Goal: Task Accomplishment & Management: Complete application form

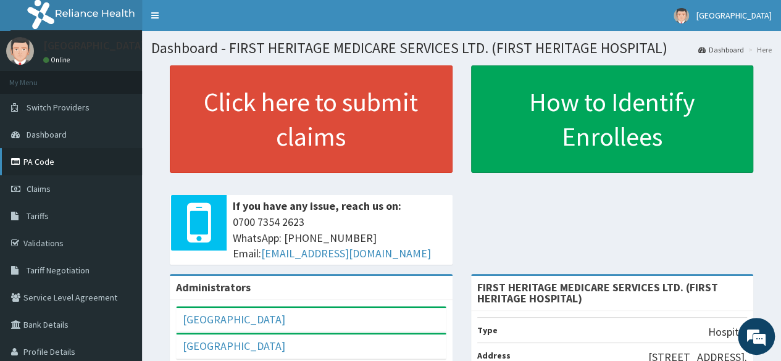
click at [38, 161] on link "PA Code" at bounding box center [71, 161] width 142 height 27
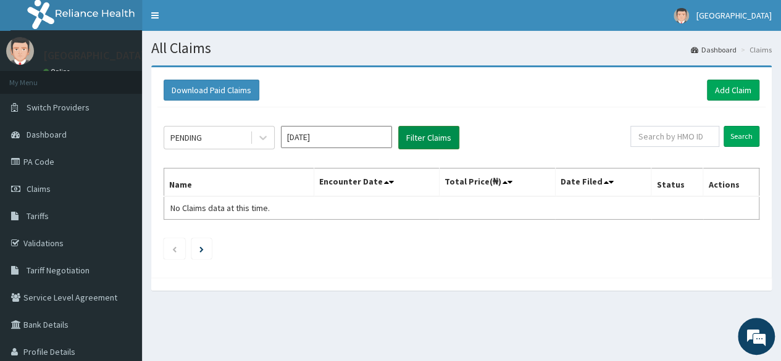
click at [424, 138] on button "Filter Claims" at bounding box center [428, 137] width 61 height 23
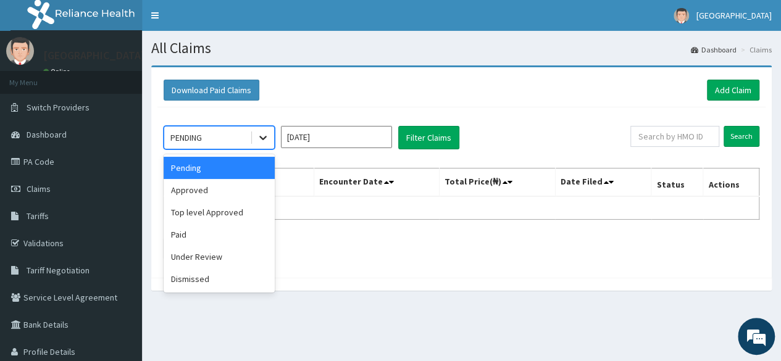
click at [264, 134] on icon at bounding box center [263, 137] width 12 height 12
click at [217, 190] on div "Approved" at bounding box center [219, 190] width 111 height 22
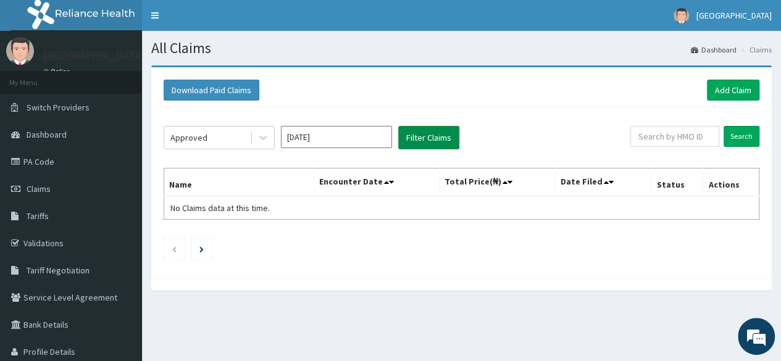
click at [437, 138] on button "Filter Claims" at bounding box center [428, 137] width 61 height 23
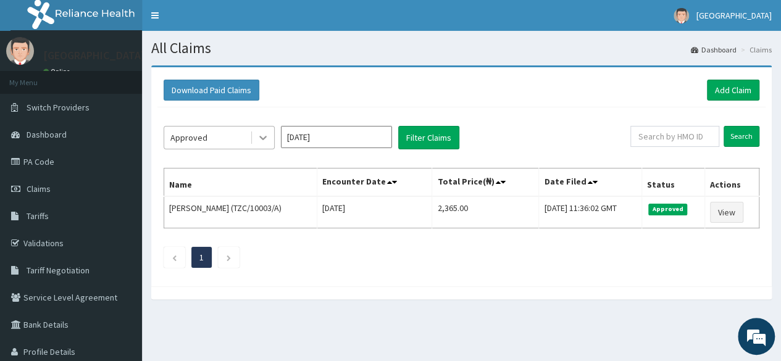
click at [262, 135] on icon at bounding box center [263, 137] width 12 height 12
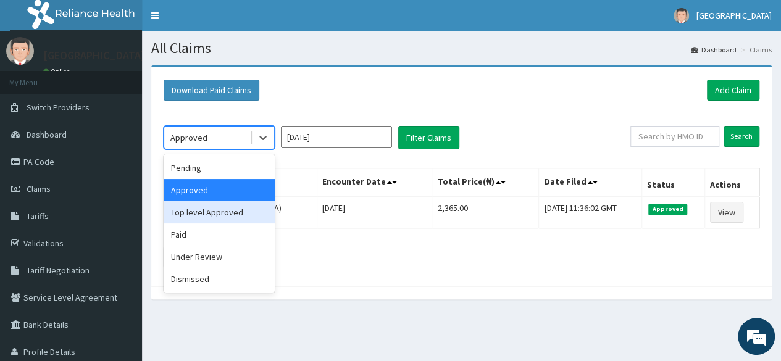
click at [232, 208] on div "Top level Approved" at bounding box center [219, 212] width 111 height 22
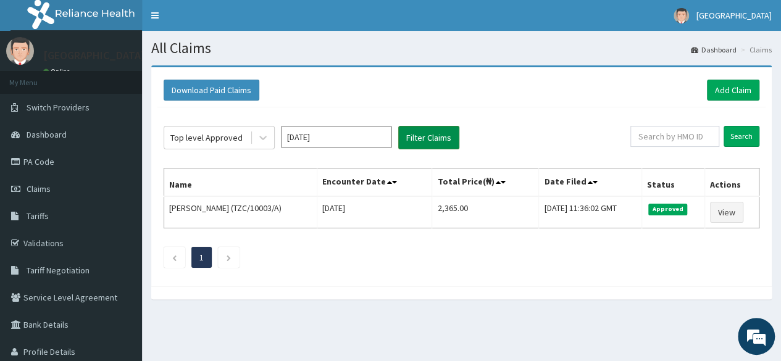
click at [425, 140] on button "Filter Claims" at bounding box center [428, 137] width 61 height 23
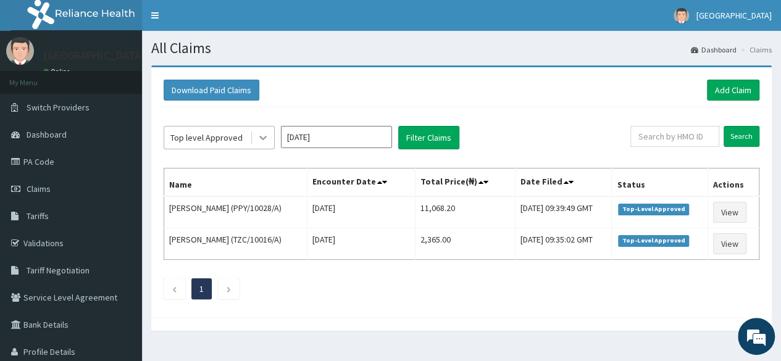
click at [262, 135] on icon at bounding box center [263, 137] width 12 height 12
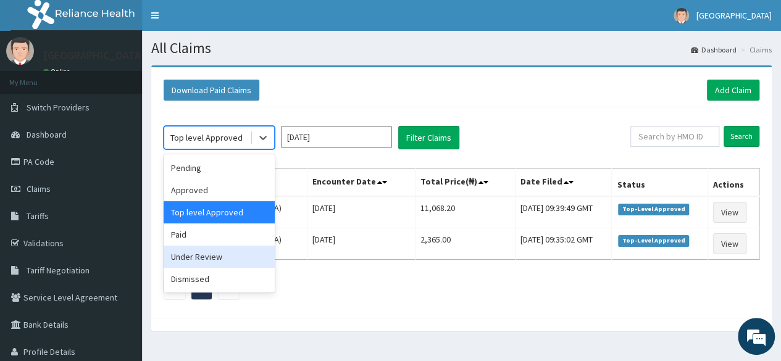
click at [217, 255] on div "Under Review" at bounding box center [219, 257] width 111 height 22
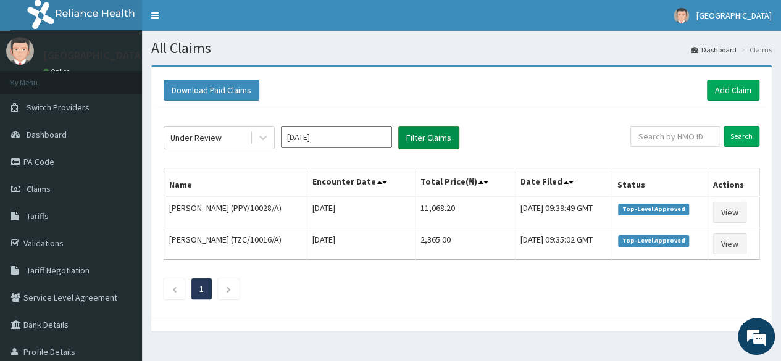
click at [423, 138] on button "Filter Claims" at bounding box center [428, 137] width 61 height 23
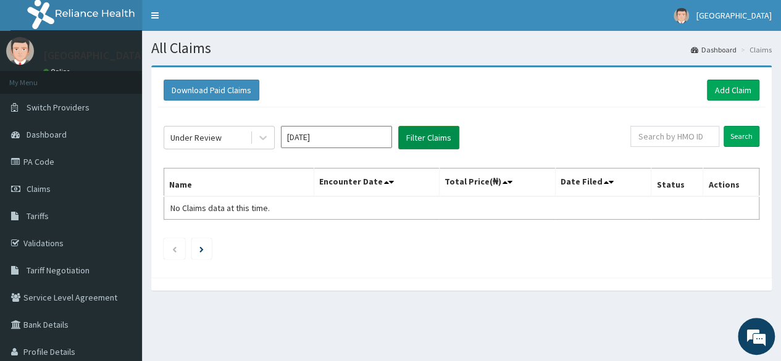
click at [423, 138] on button "Filter Claims" at bounding box center [428, 137] width 61 height 23
click at [45, 135] on span "Dashboard" at bounding box center [47, 134] width 40 height 11
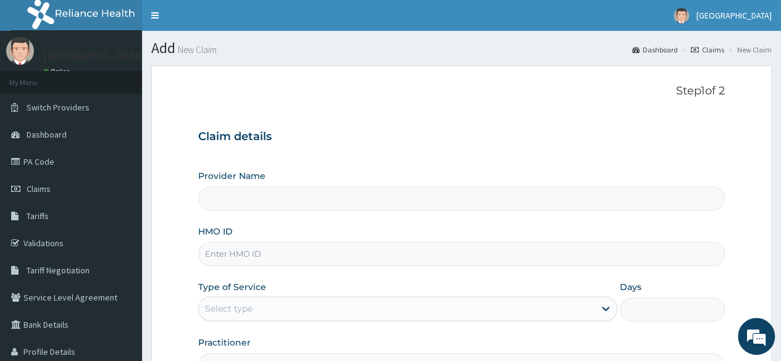
type input "FIRST HERITAGE MEDICARE SERVICES LTD. (FIRST HERITAGE HOSPITAL)"
click at [250, 252] on input "HMO ID" at bounding box center [461, 254] width 527 height 24
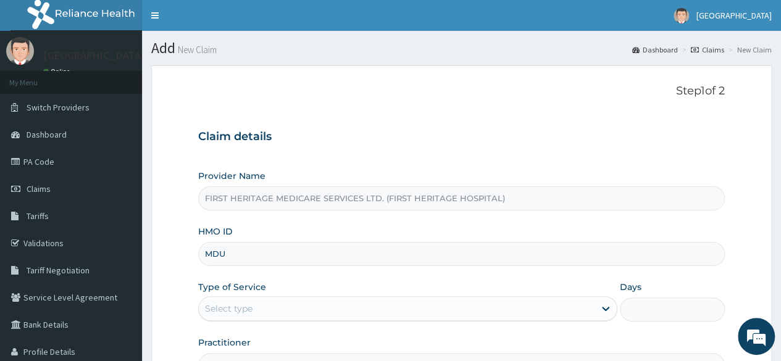
type input "MDU/10063/B"
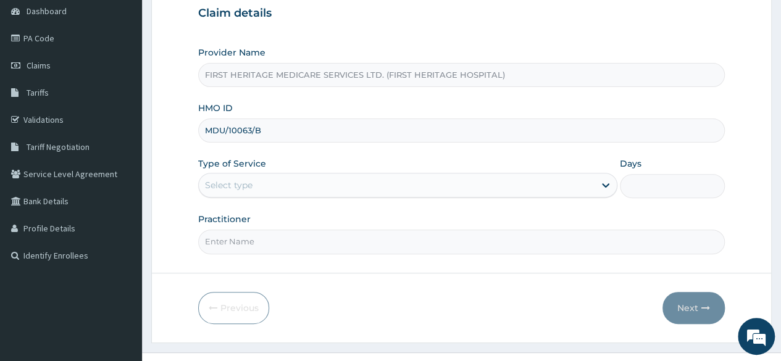
scroll to position [143, 0]
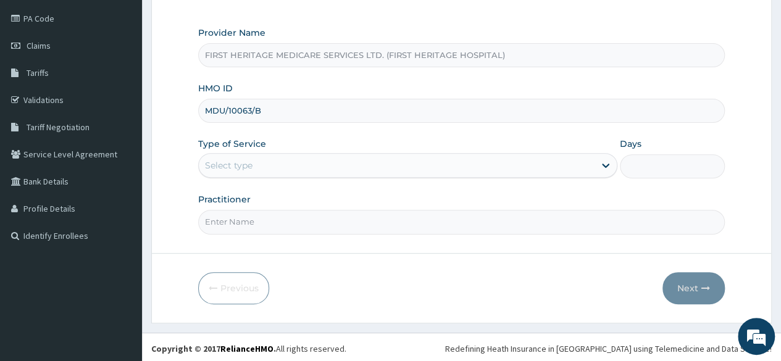
click at [255, 165] on div "Select type" at bounding box center [397, 166] width 396 height 20
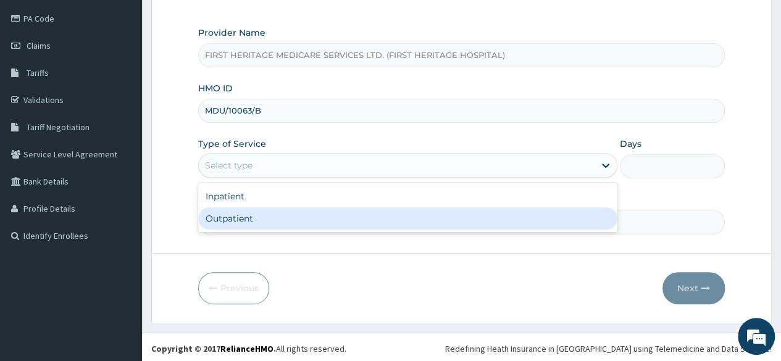
click at [258, 217] on div "Outpatient" at bounding box center [407, 218] width 419 height 22
type input "1"
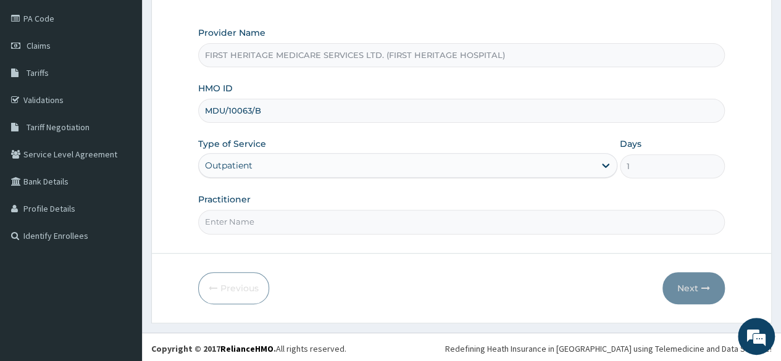
click at [258, 217] on input "Practitioner" at bounding box center [461, 222] width 527 height 24
type input "DR LUKE ONWE"
click at [686, 285] on button "Next" at bounding box center [693, 288] width 62 height 32
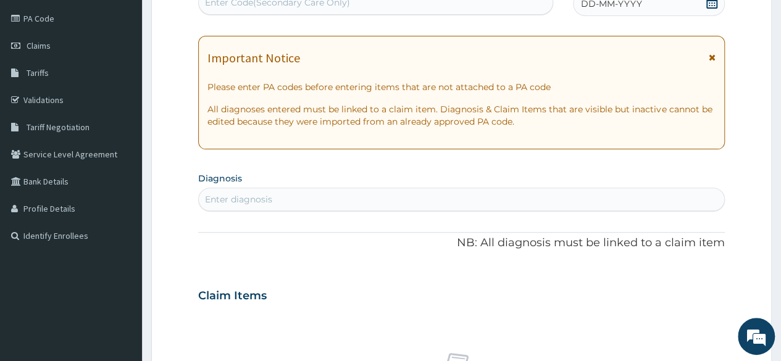
scroll to position [139, 0]
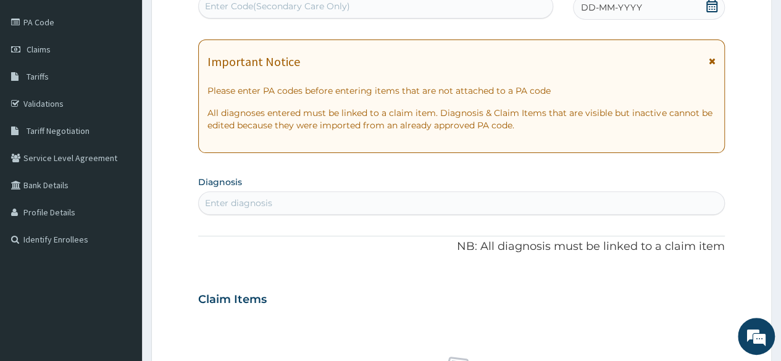
click at [237, 2] on div "Enter Code(Secondary Care Only)" at bounding box center [277, 6] width 145 height 12
paste input "PA/26B615"
type input "PA/26B615"
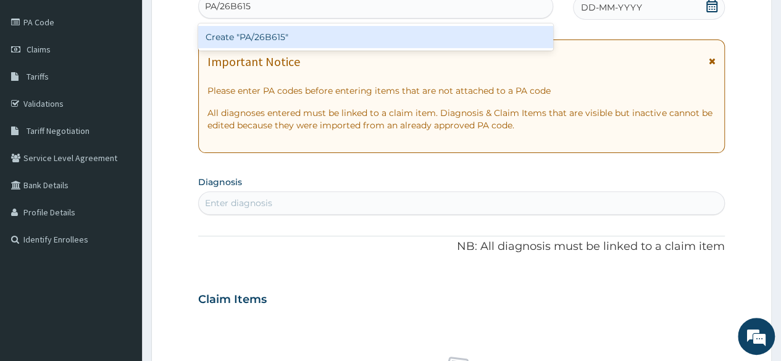
click at [246, 35] on div "Create "PA/26B615"" at bounding box center [375, 37] width 354 height 22
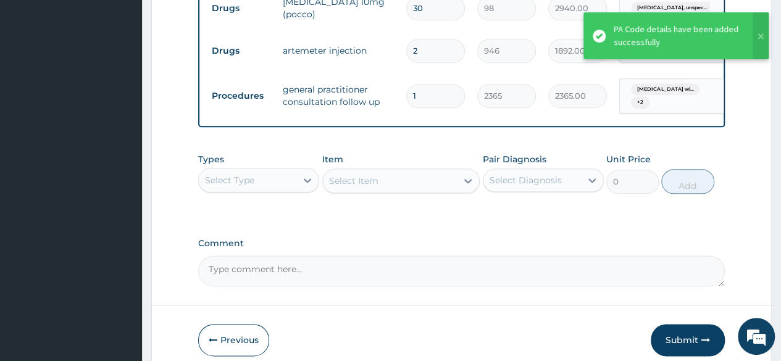
scroll to position [762, 0]
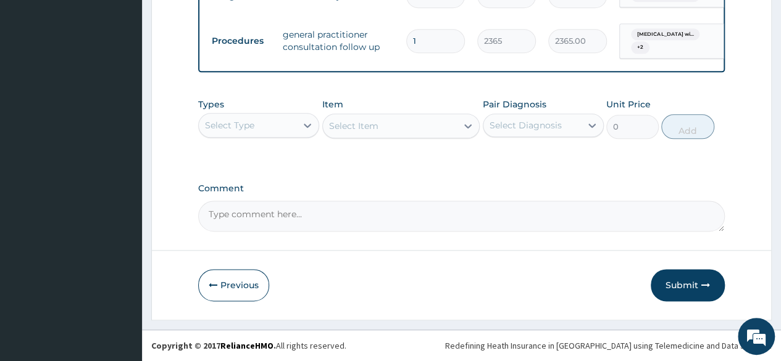
click at [686, 288] on button "Submit" at bounding box center [688, 285] width 74 height 32
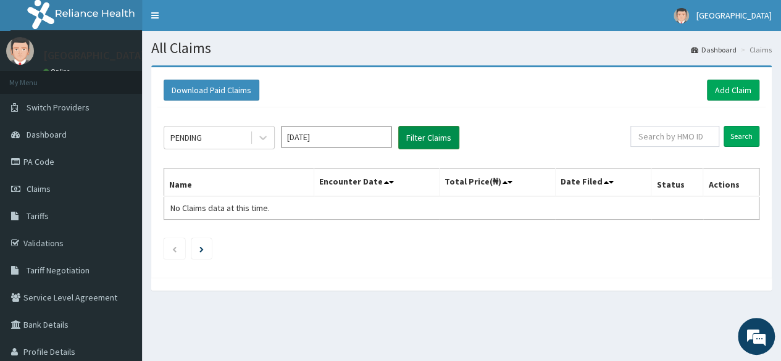
click at [437, 135] on button "Filter Claims" at bounding box center [428, 137] width 61 height 23
click at [265, 136] on icon at bounding box center [262, 138] width 7 height 4
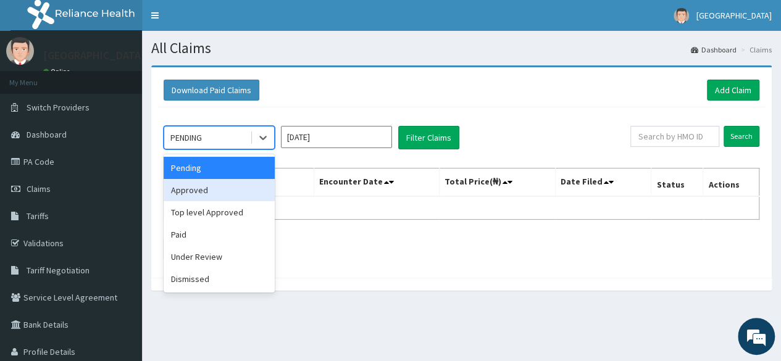
click at [241, 194] on div "Approved" at bounding box center [219, 190] width 111 height 22
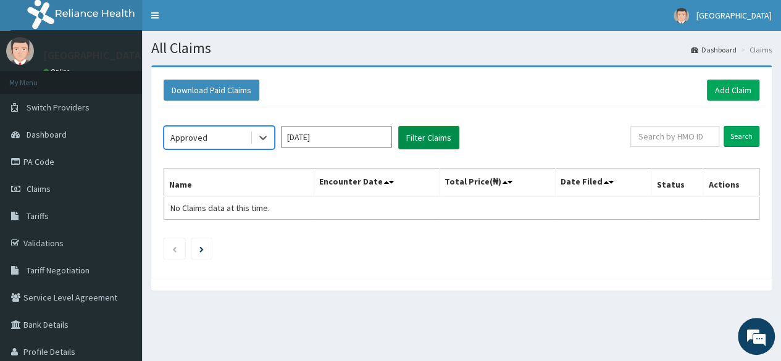
click at [420, 139] on button "Filter Claims" at bounding box center [428, 137] width 61 height 23
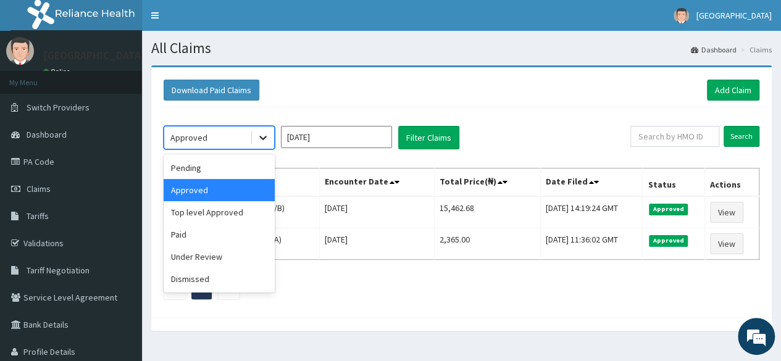
click at [262, 138] on icon at bounding box center [262, 138] width 7 height 4
click at [222, 256] on div "Under Review" at bounding box center [219, 257] width 111 height 22
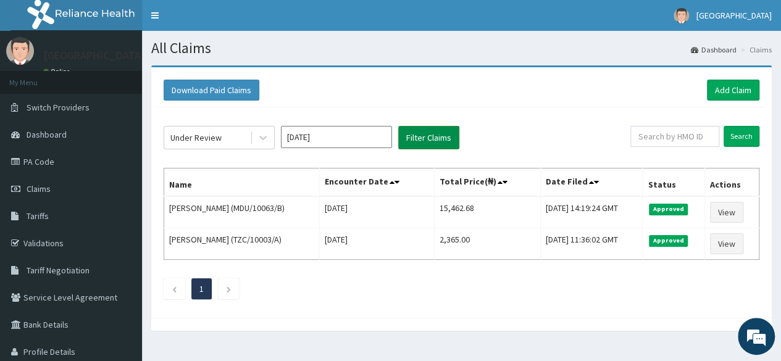
click at [436, 139] on button "Filter Claims" at bounding box center [428, 137] width 61 height 23
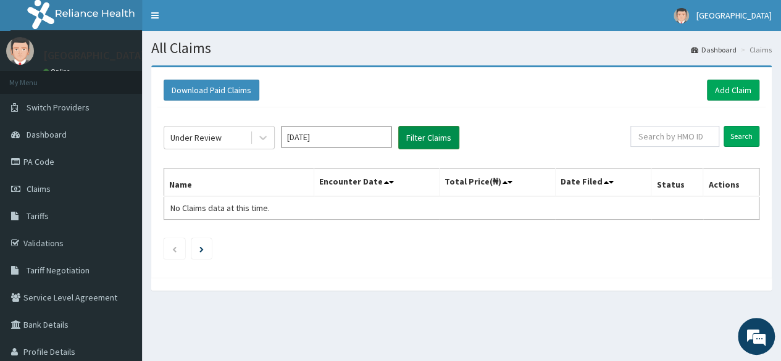
click at [436, 139] on button "Filter Claims" at bounding box center [428, 137] width 61 height 23
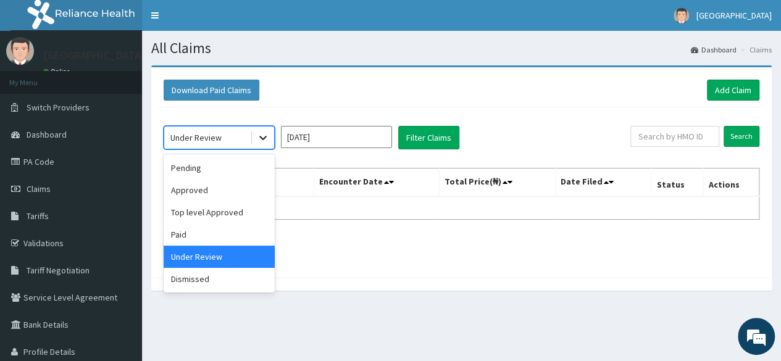
click at [263, 136] on icon at bounding box center [263, 137] width 12 height 12
click at [222, 194] on div "Approved" at bounding box center [219, 190] width 111 height 22
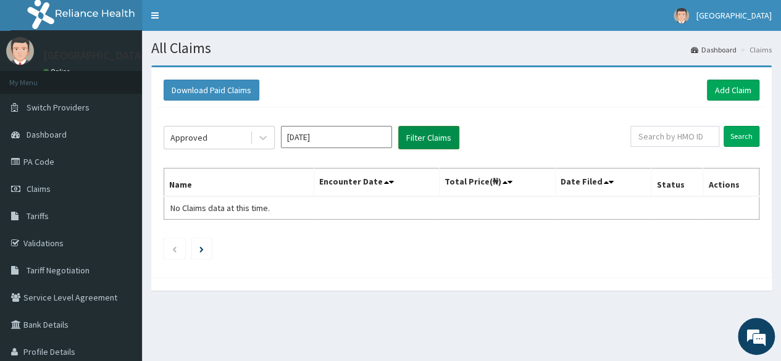
click at [419, 136] on button "Filter Claims" at bounding box center [428, 137] width 61 height 23
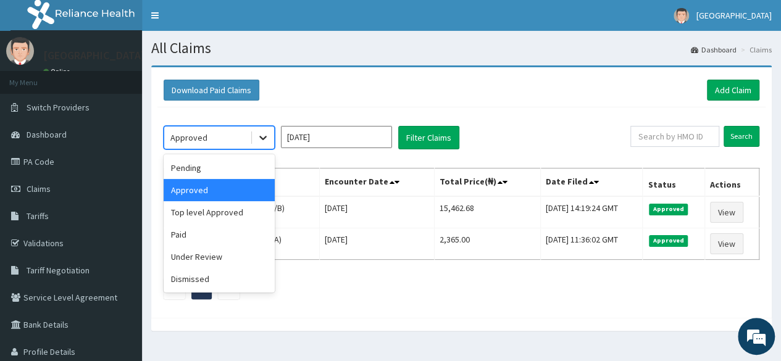
click at [263, 135] on icon at bounding box center [263, 137] width 12 height 12
click at [209, 172] on div "Pending" at bounding box center [219, 168] width 111 height 22
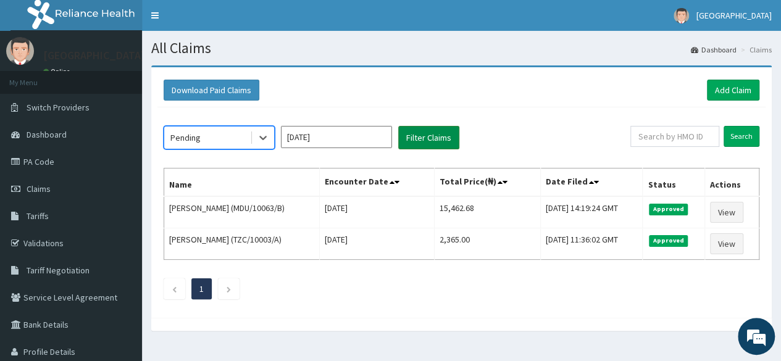
click at [442, 131] on button "Filter Claims" at bounding box center [428, 137] width 61 height 23
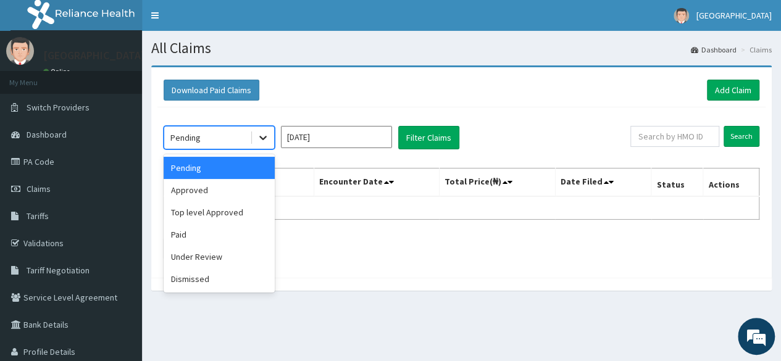
click at [270, 140] on div at bounding box center [263, 138] width 22 height 22
click at [239, 219] on div "Top level Approved" at bounding box center [219, 212] width 111 height 22
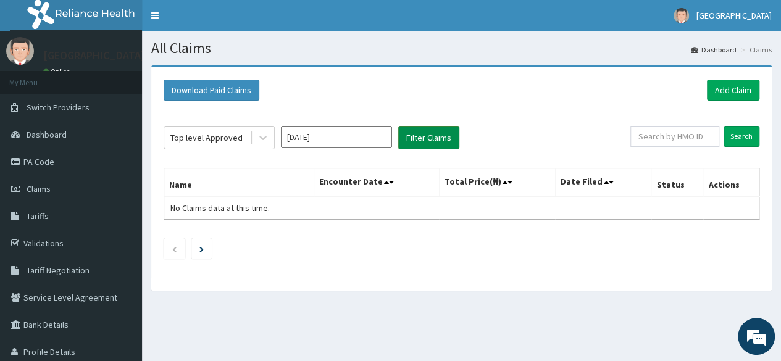
click at [423, 136] on button "Filter Claims" at bounding box center [428, 137] width 61 height 23
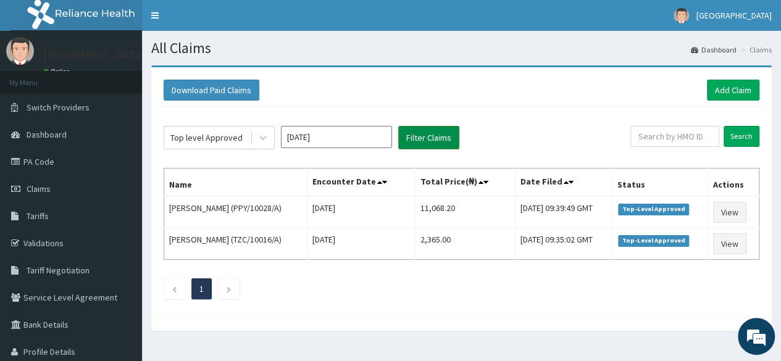
click at [423, 136] on button "Filter Claims" at bounding box center [428, 137] width 61 height 23
click at [349, 136] on input "[DATE]" at bounding box center [336, 137] width 111 height 22
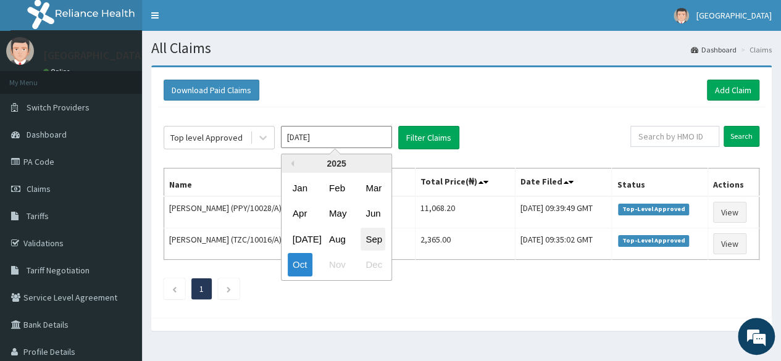
click at [380, 236] on div "Sep" at bounding box center [372, 239] width 25 height 23
type input "[DATE]"
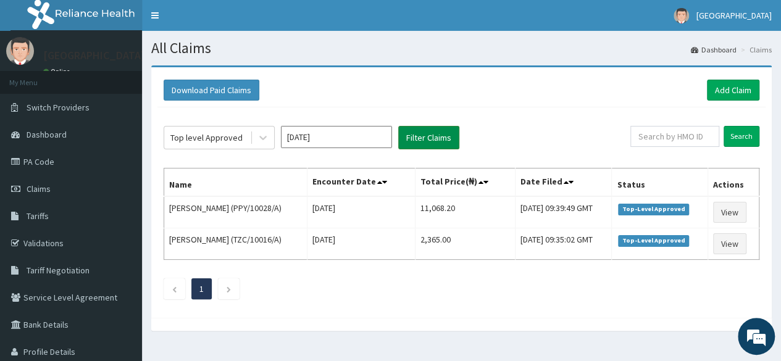
click at [423, 139] on button "Filter Claims" at bounding box center [428, 137] width 61 height 23
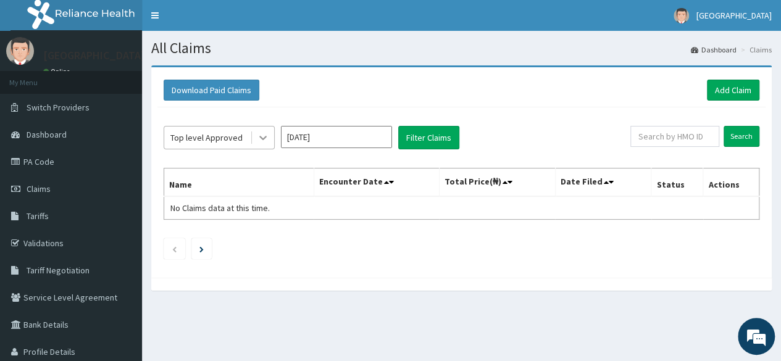
click at [265, 139] on icon at bounding box center [263, 137] width 12 height 12
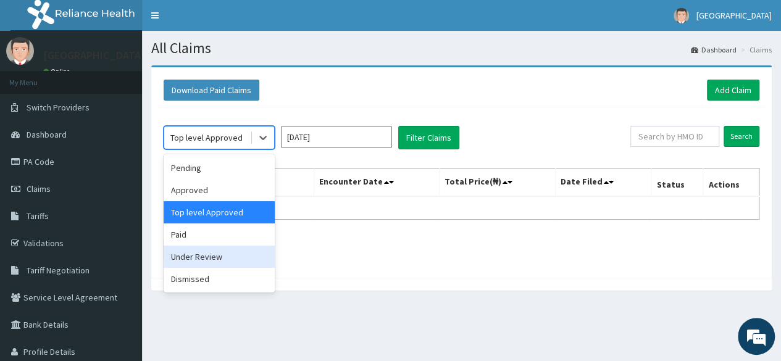
click at [231, 255] on div "Under Review" at bounding box center [219, 257] width 111 height 22
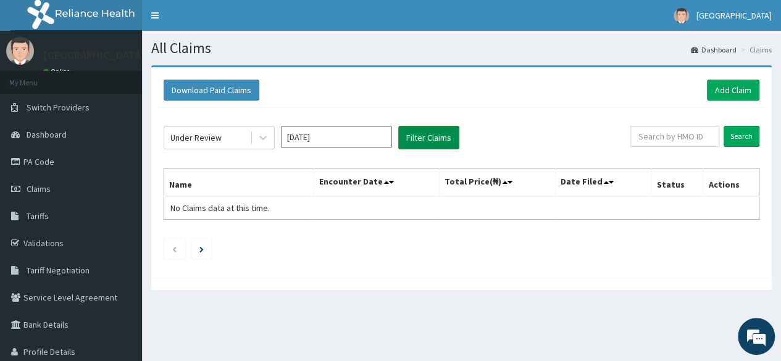
click at [426, 141] on button "Filter Claims" at bounding box center [428, 137] width 61 height 23
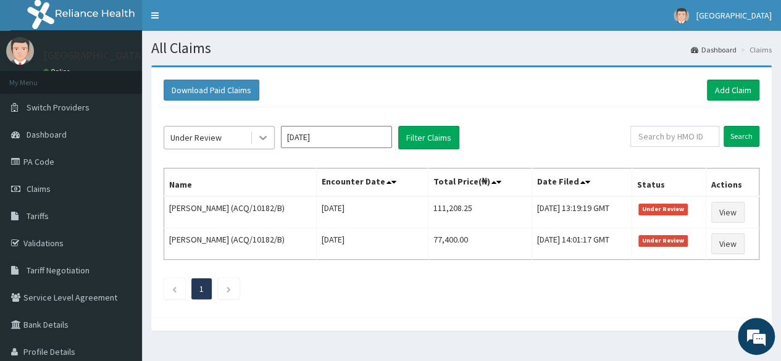
click at [267, 137] on icon at bounding box center [263, 137] width 12 height 12
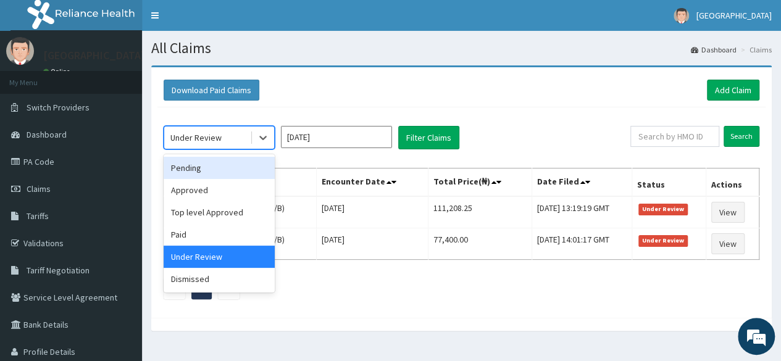
click at [211, 168] on div "Pending" at bounding box center [219, 168] width 111 height 22
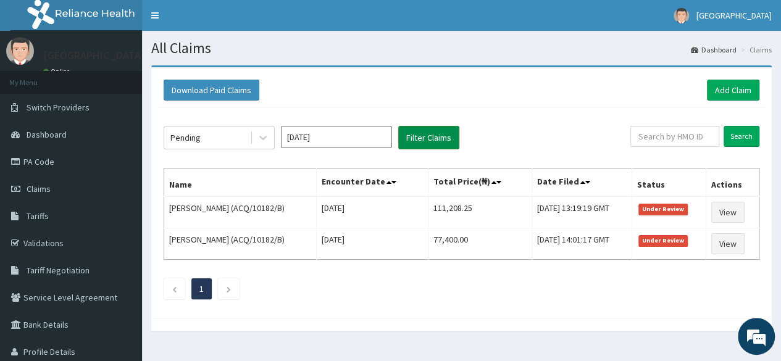
click at [430, 135] on button "Filter Claims" at bounding box center [428, 137] width 61 height 23
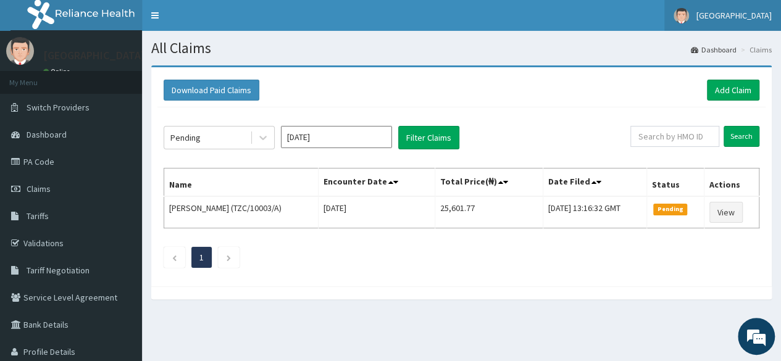
click at [721, 15] on span "[GEOGRAPHIC_DATA]" at bounding box center [733, 15] width 75 height 11
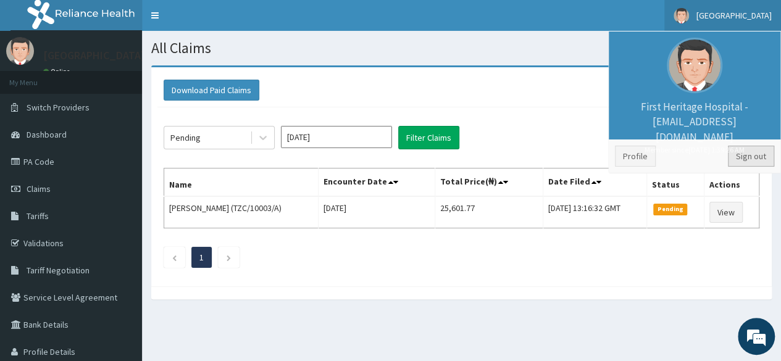
click at [751, 157] on link "Sign out" at bounding box center [751, 156] width 46 height 21
